Goal: Navigation & Orientation: Understand site structure

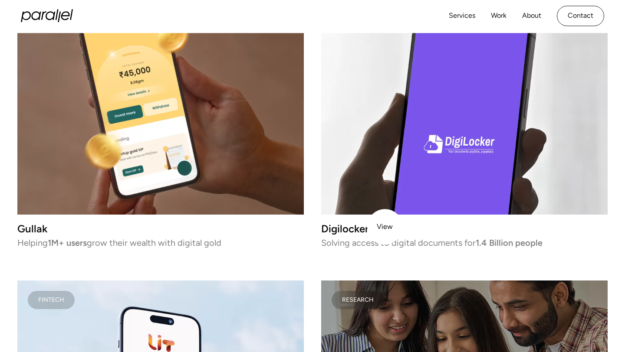
scroll to position [1057, 0]
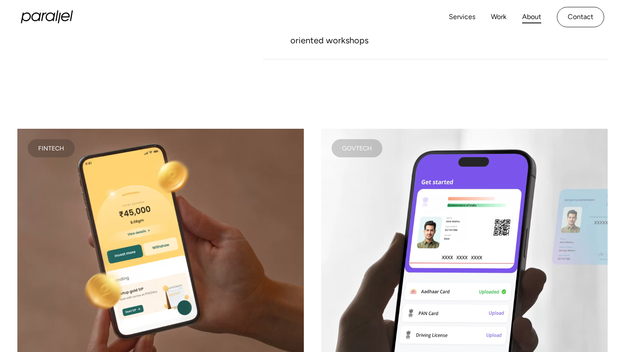
click at [531, 16] on link "About" at bounding box center [531, 17] width 19 height 13
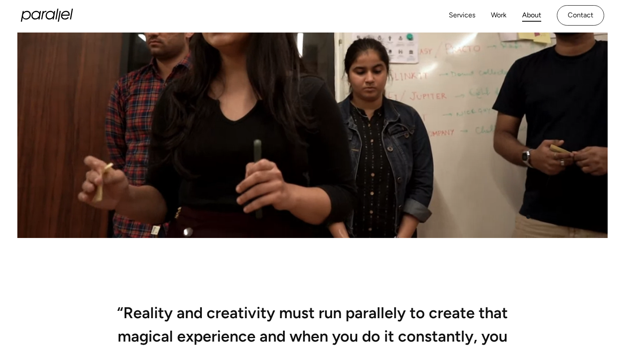
scroll to position [278, 0]
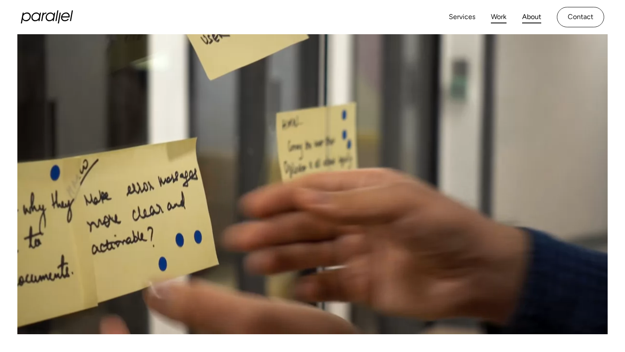
click at [500, 19] on link "Work" at bounding box center [499, 17] width 16 height 13
